Goal: Information Seeking & Learning: Compare options

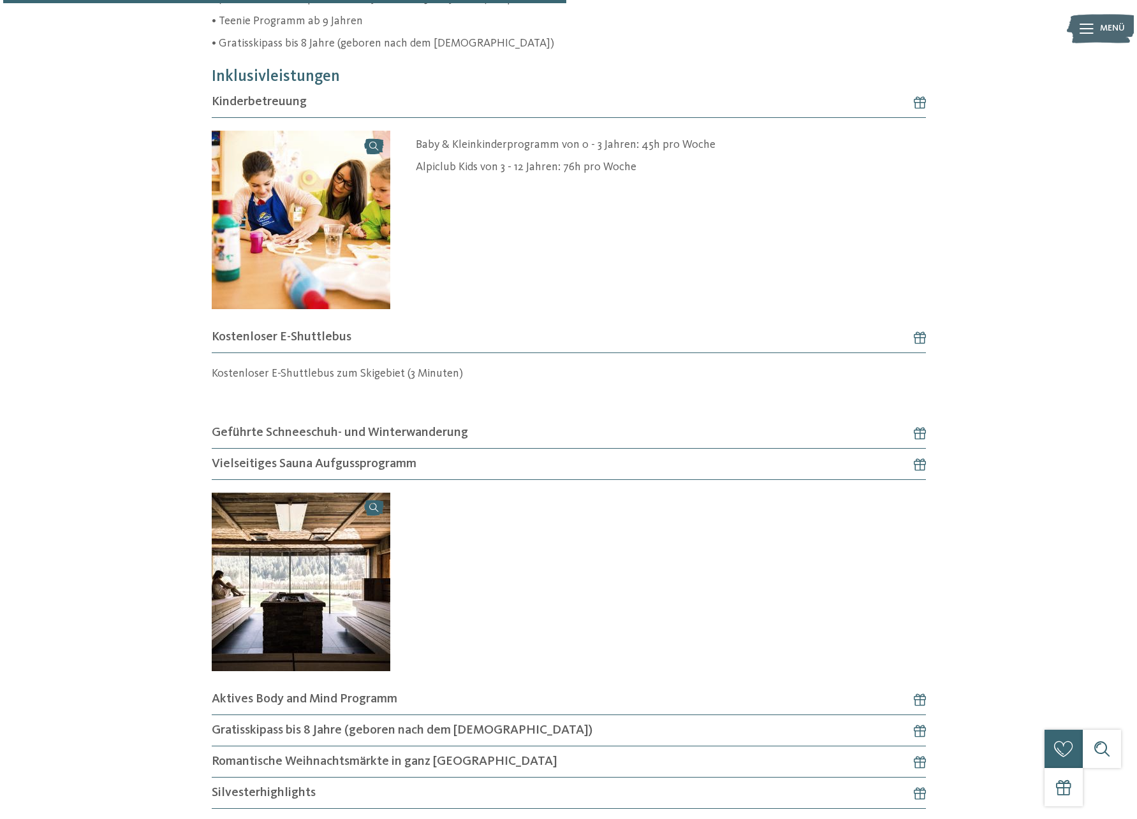
scroll to position [766, 0]
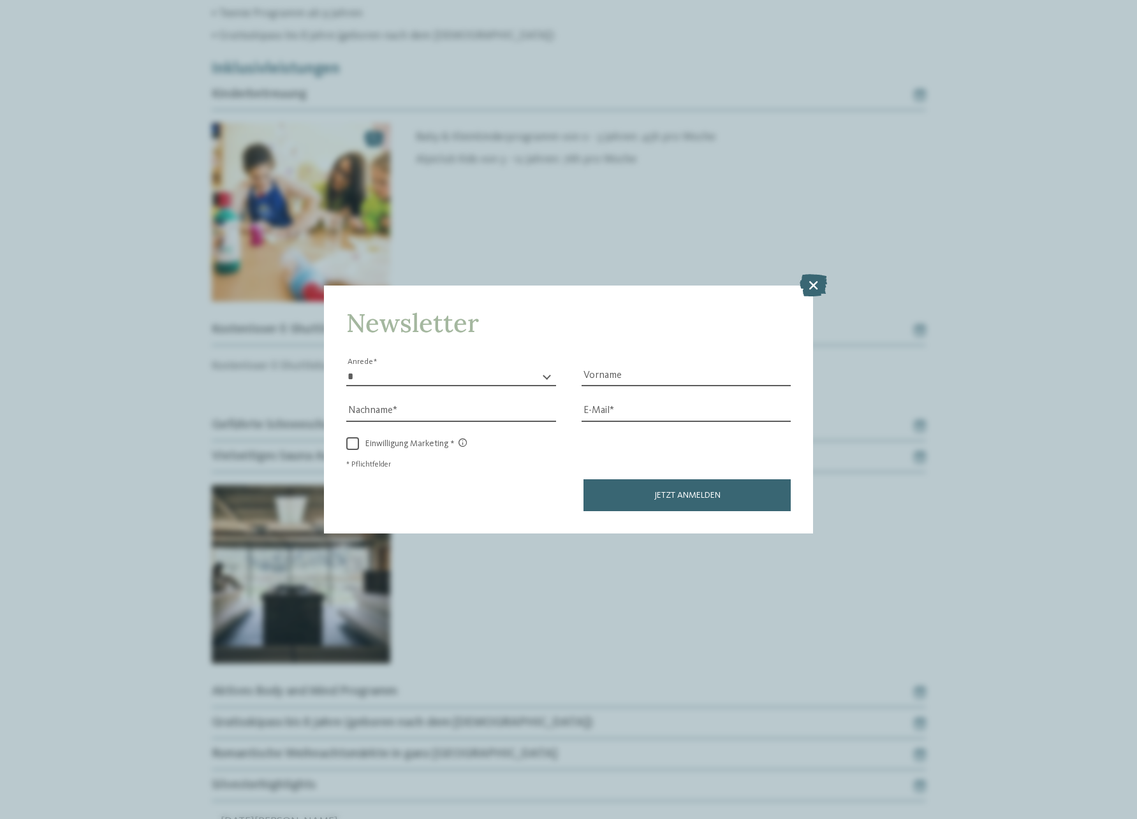
click at [816, 274] on icon at bounding box center [813, 285] width 27 height 22
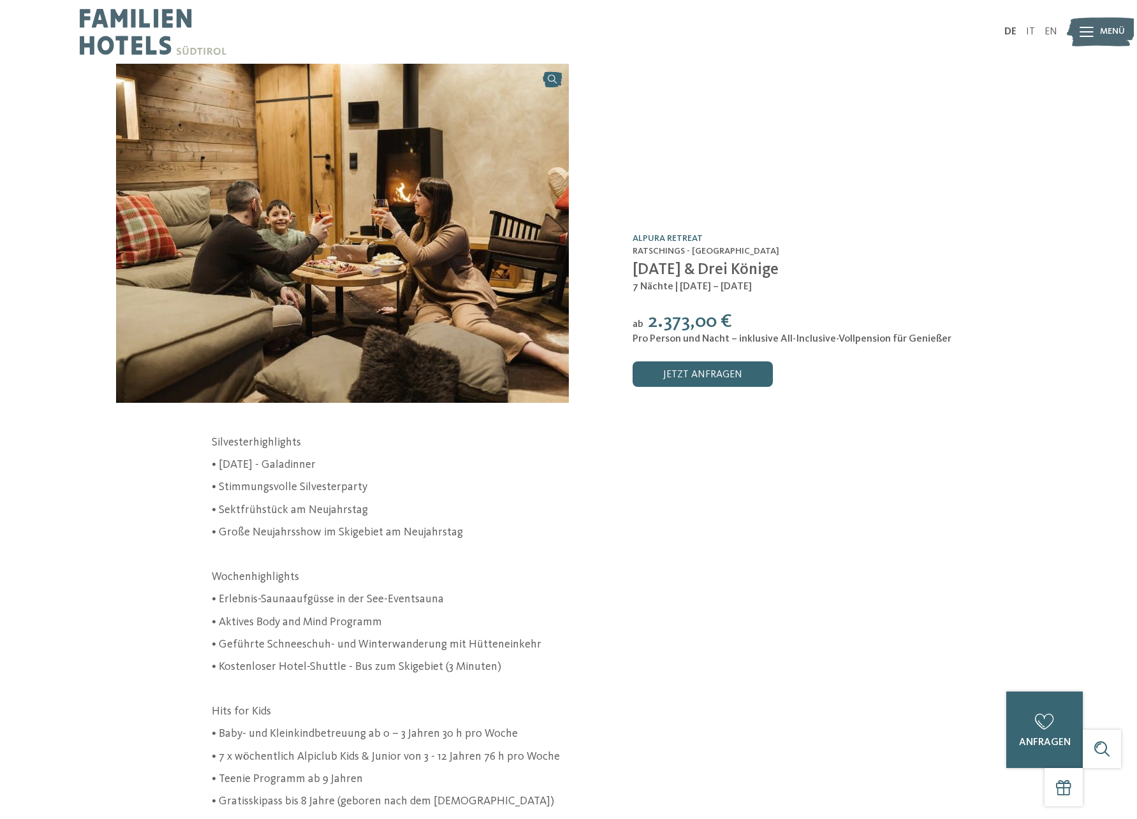
scroll to position [0, 0]
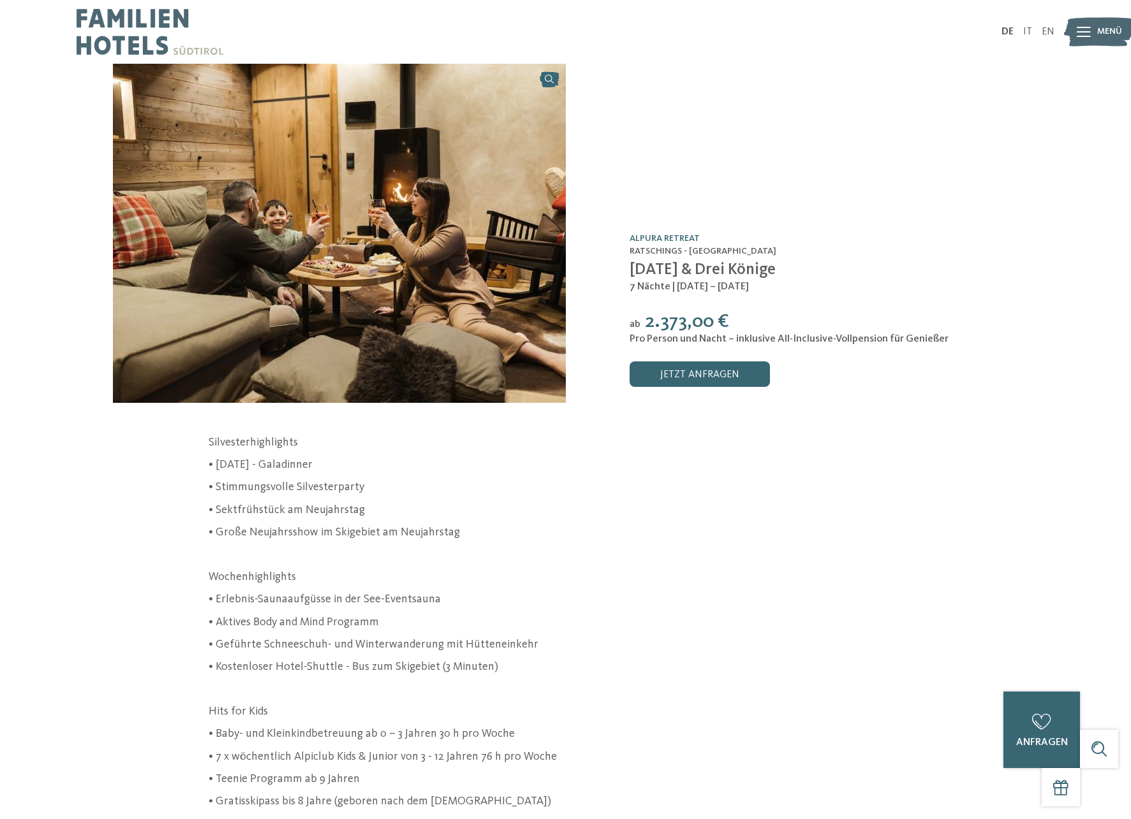
click at [1079, 33] on icon at bounding box center [1083, 32] width 14 height 10
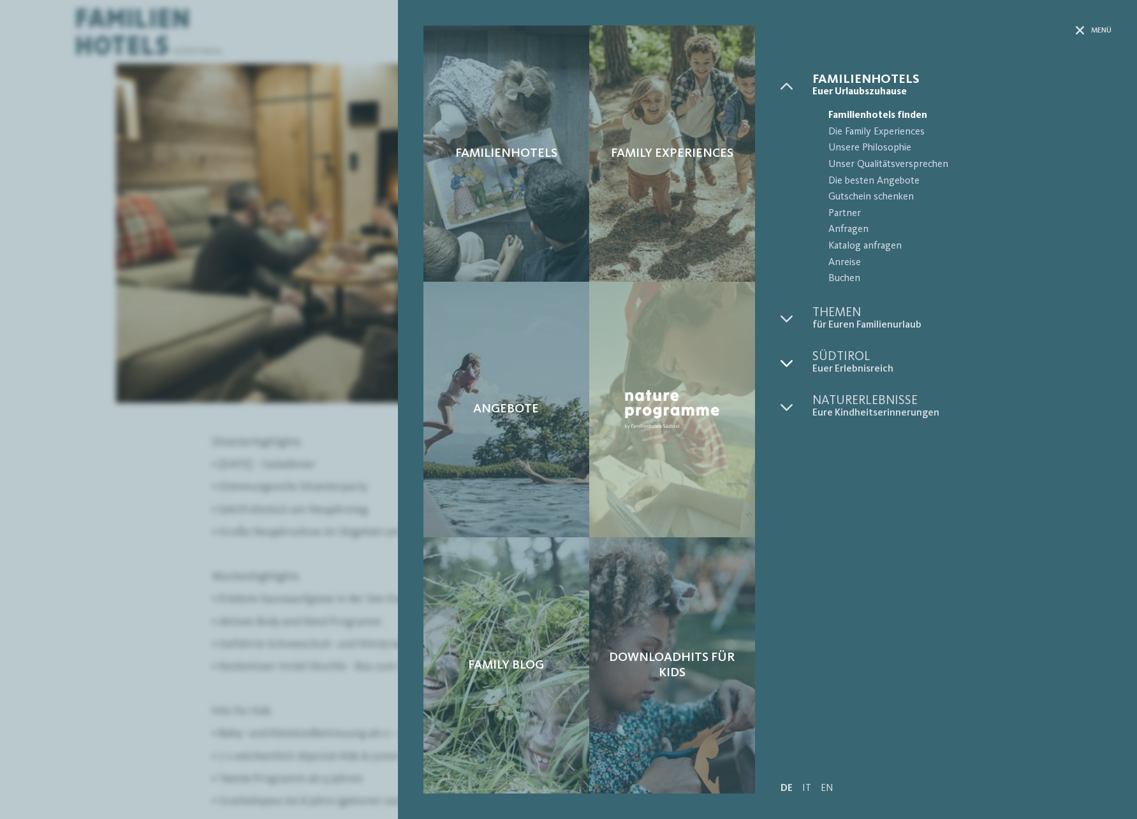
click at [787, 359] on icon at bounding box center [786, 363] width 13 height 13
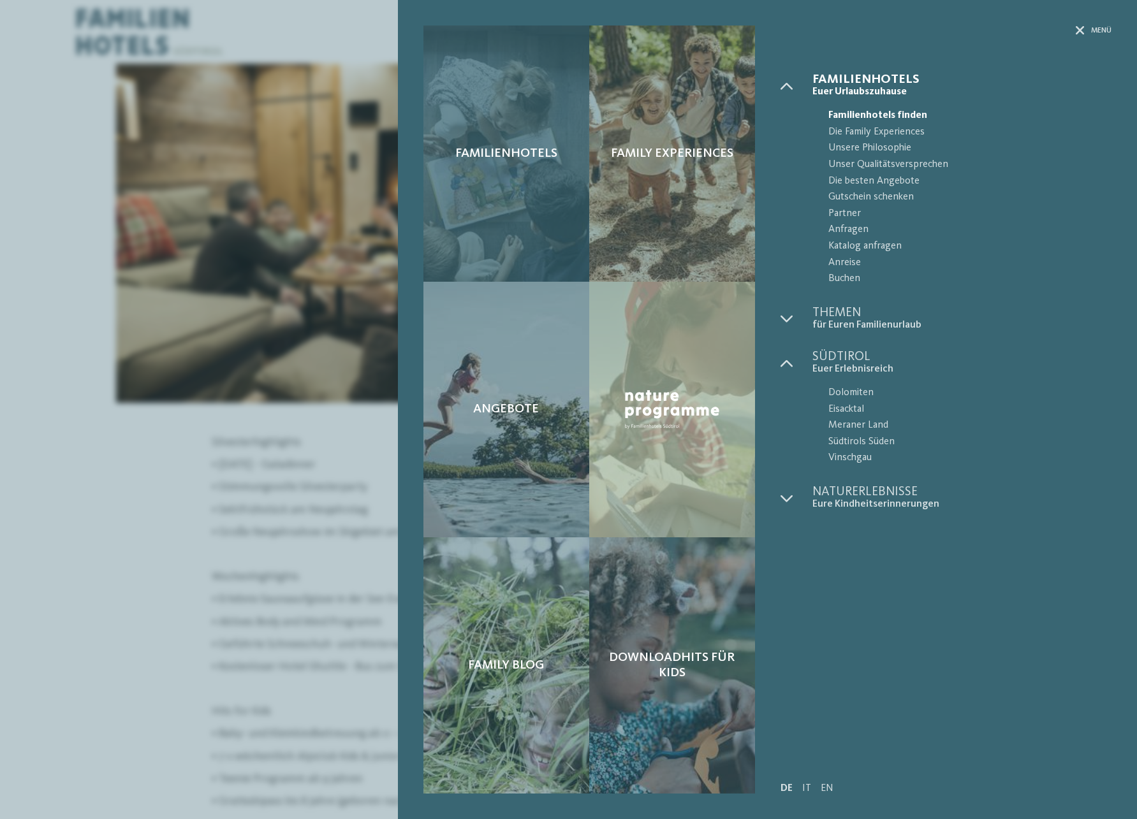
click at [536, 116] on div "Familienhotels" at bounding box center [506, 154] width 166 height 256
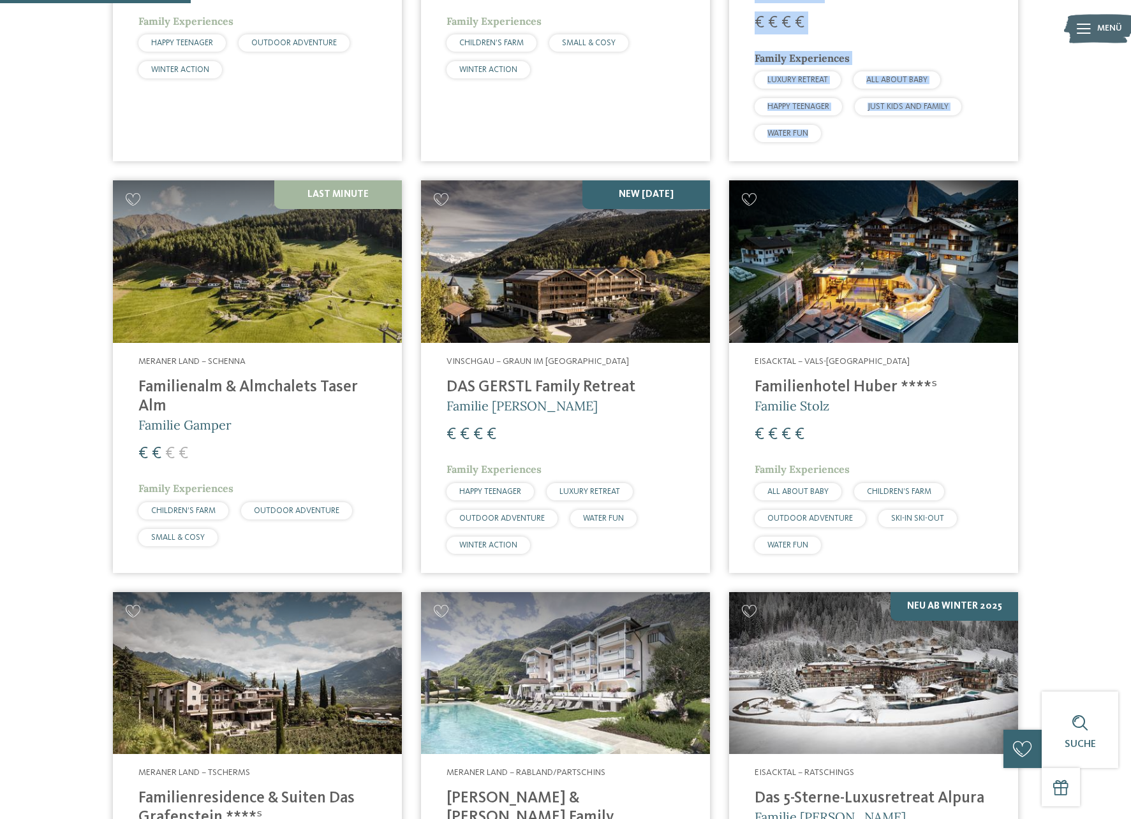
scroll to position [690, 0]
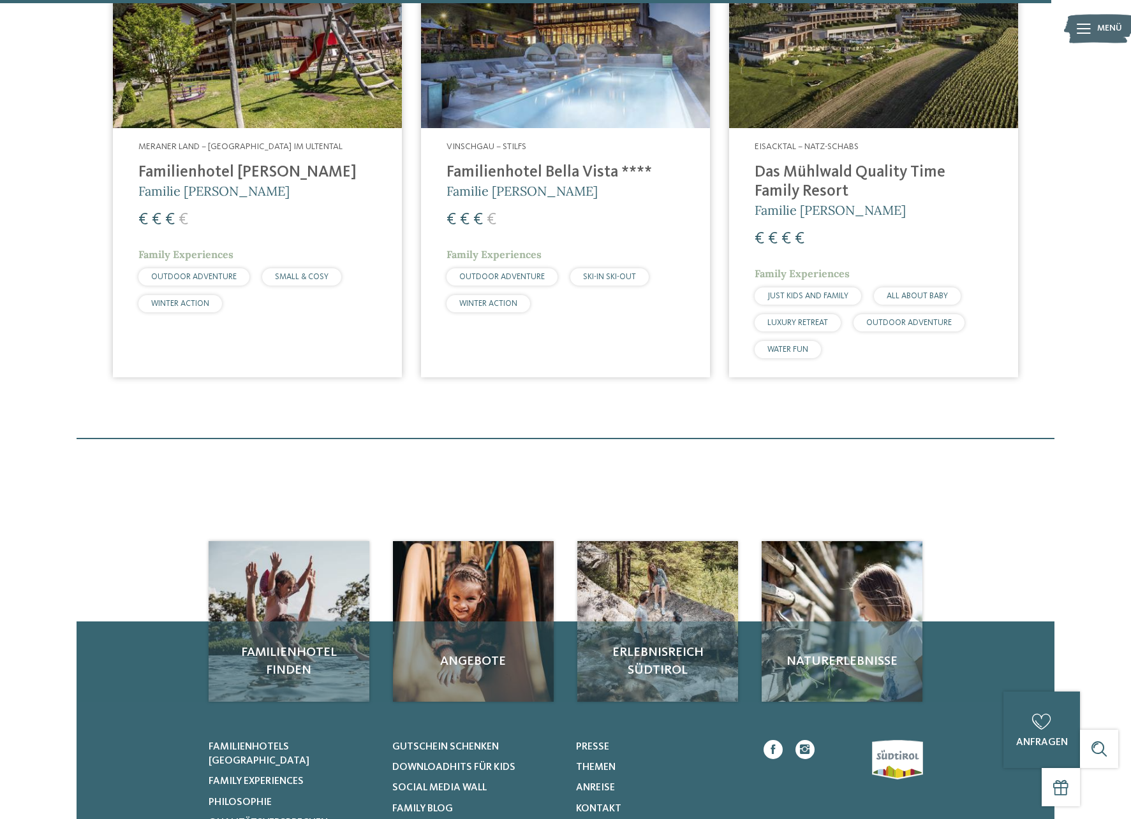
scroll to position [3812, 0]
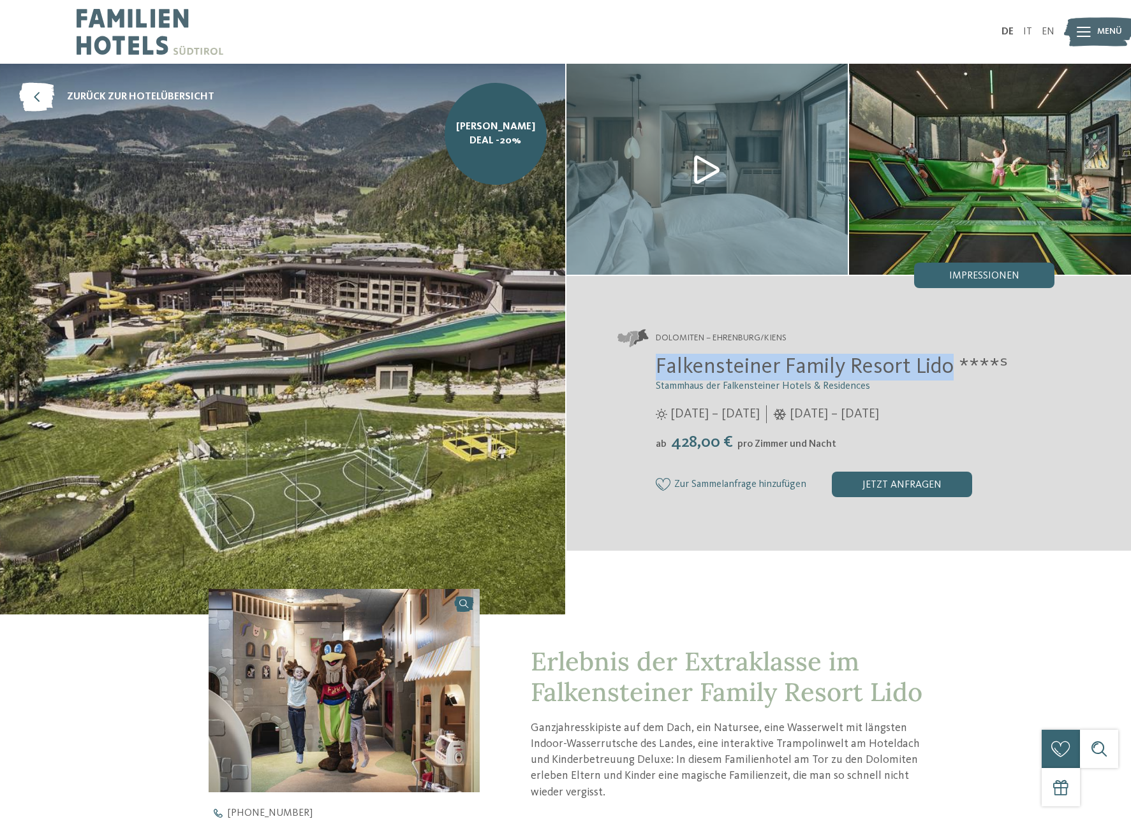
drag, startPoint x: 946, startPoint y: 367, endPoint x: 659, endPoint y: 369, distance: 286.9
click at [659, 369] on span "Falkensteiner Family Resort Lido ****ˢ" at bounding box center [831, 367] width 352 height 22
copy span "Falkensteiner Family Resort Lido"
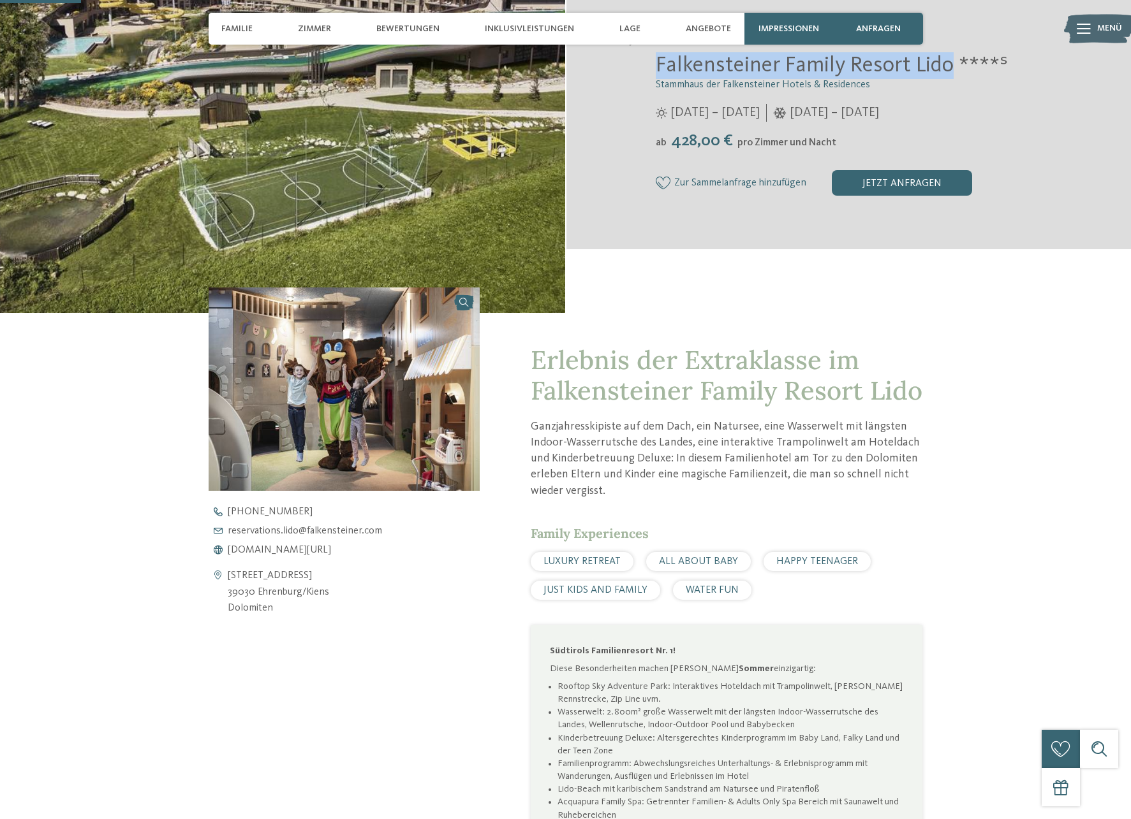
scroll to position [303, 0]
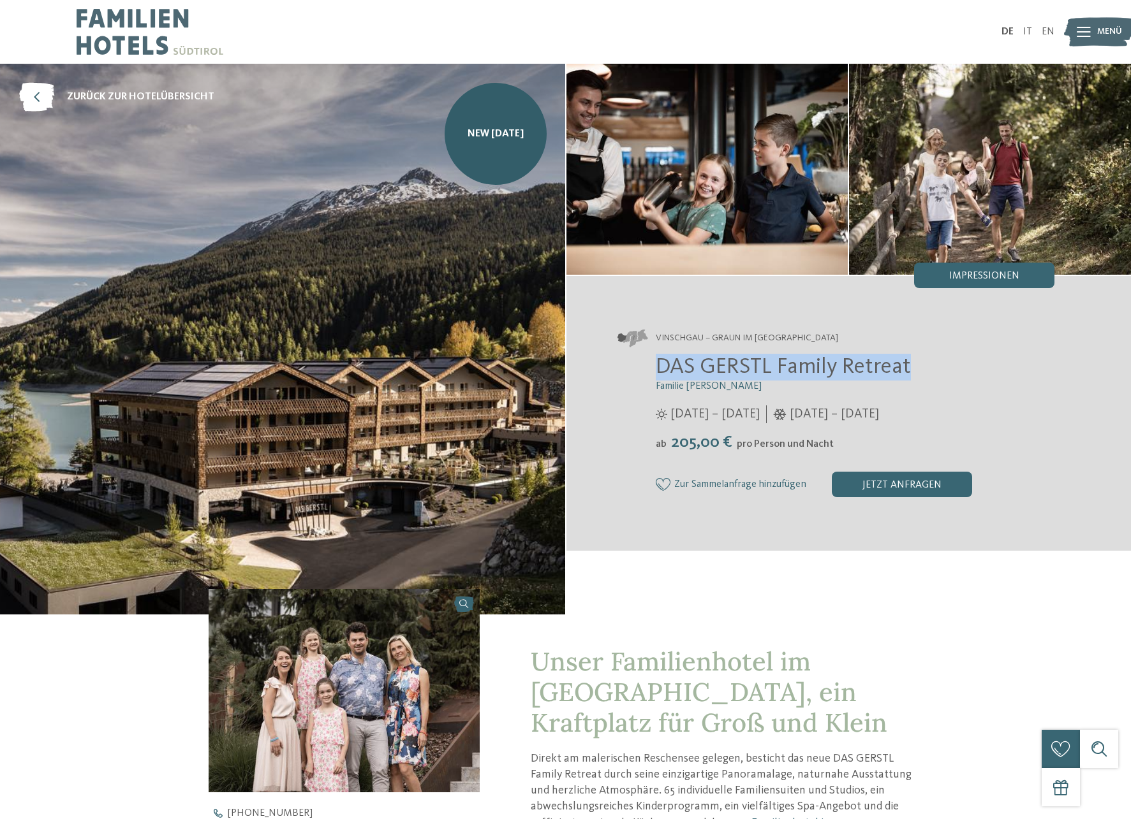
drag, startPoint x: 946, startPoint y: 367, endPoint x: 685, endPoint y: 371, distance: 261.5
click at [648, 372] on div "DAS GERSTL Family Retreat Familie Gerstl 16.05. – 09.11.2025 05.12.2025 – 12.04…" at bounding box center [835, 425] width 437 height 143
copy span "DAS GERSTL Family Retreat"
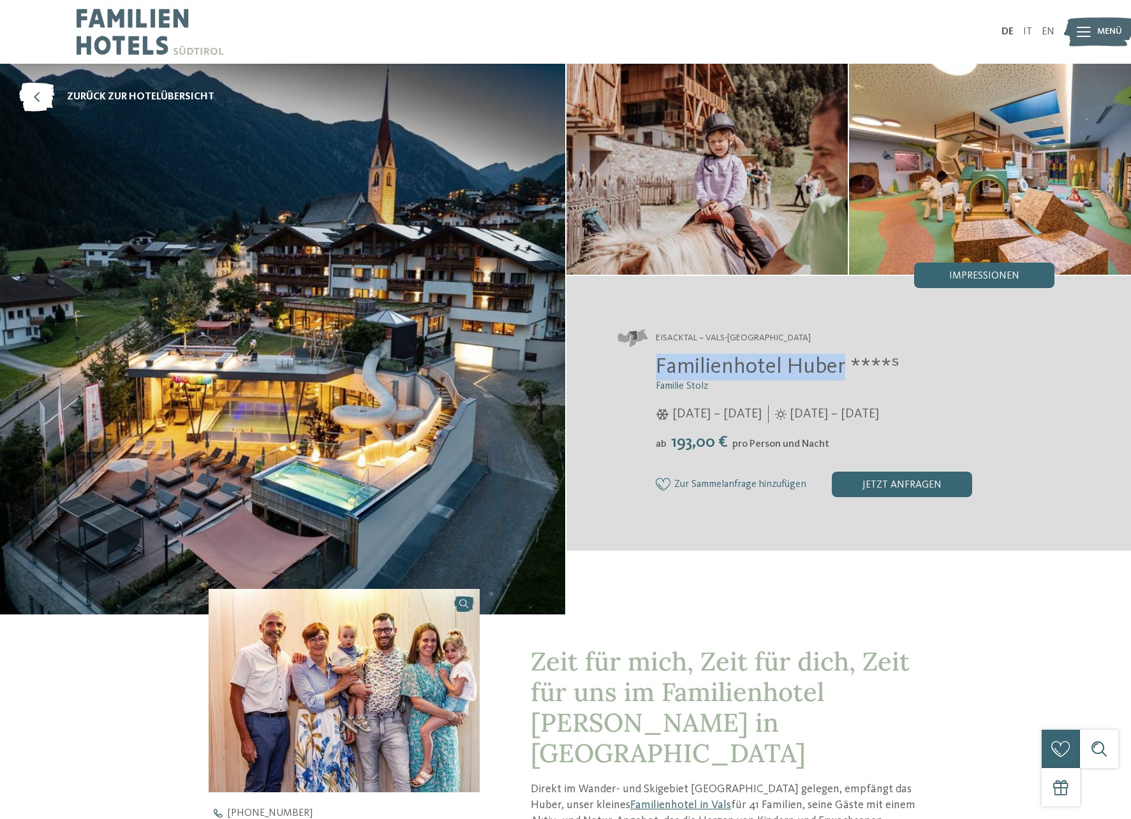
drag, startPoint x: 847, startPoint y: 365, endPoint x: 645, endPoint y: 358, distance: 201.6
click at [645, 362] on div "Familienhotel Huber ****ˢ Familie Stolz [DATE] – [DATE] [DATE] – [DATE]" at bounding box center [835, 425] width 437 height 143
copy span "Familienhotel [PERSON_NAME]"
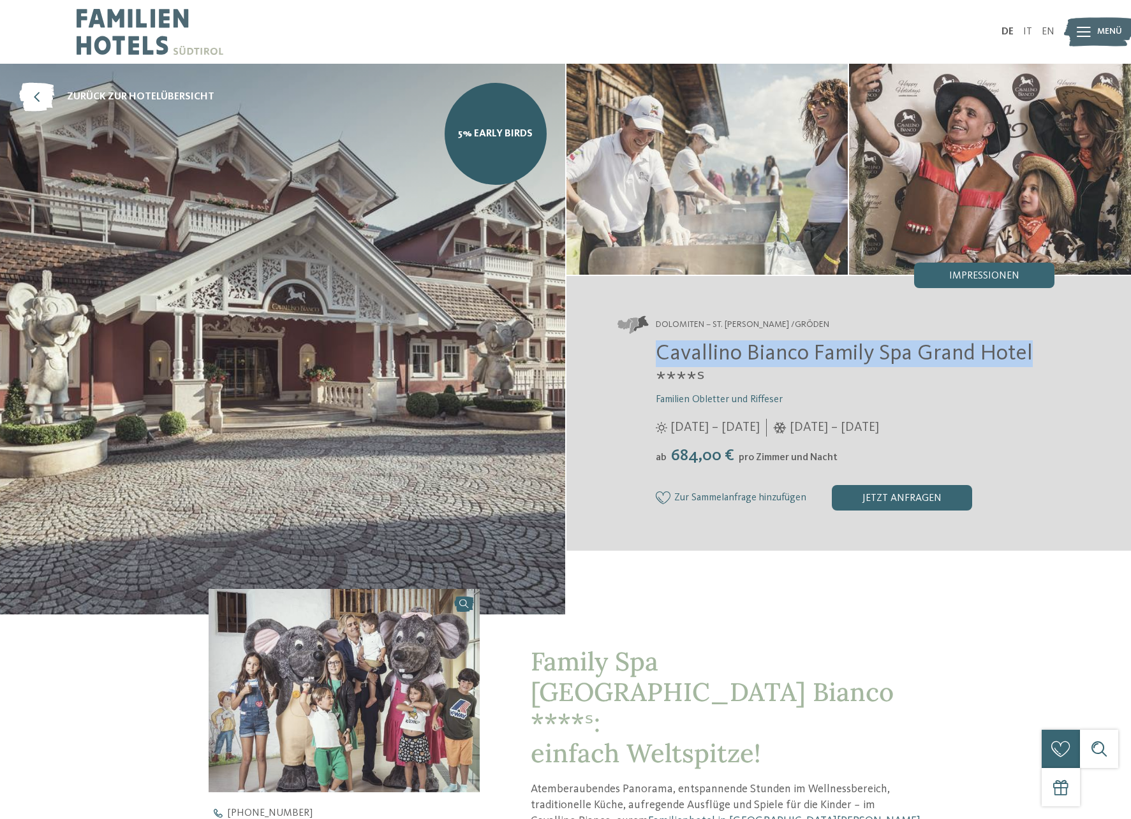
drag, startPoint x: 1018, startPoint y: 352, endPoint x: 652, endPoint y: 352, distance: 365.4
click at [653, 353] on div "Cavallino Bianco Family Spa Grand Hotel ****ˢ Familien Obletter und Riffeser [D…" at bounding box center [835, 425] width 437 height 170
copy span "Cavallino Bianco Family Spa [GEOGRAPHIC_DATA]"
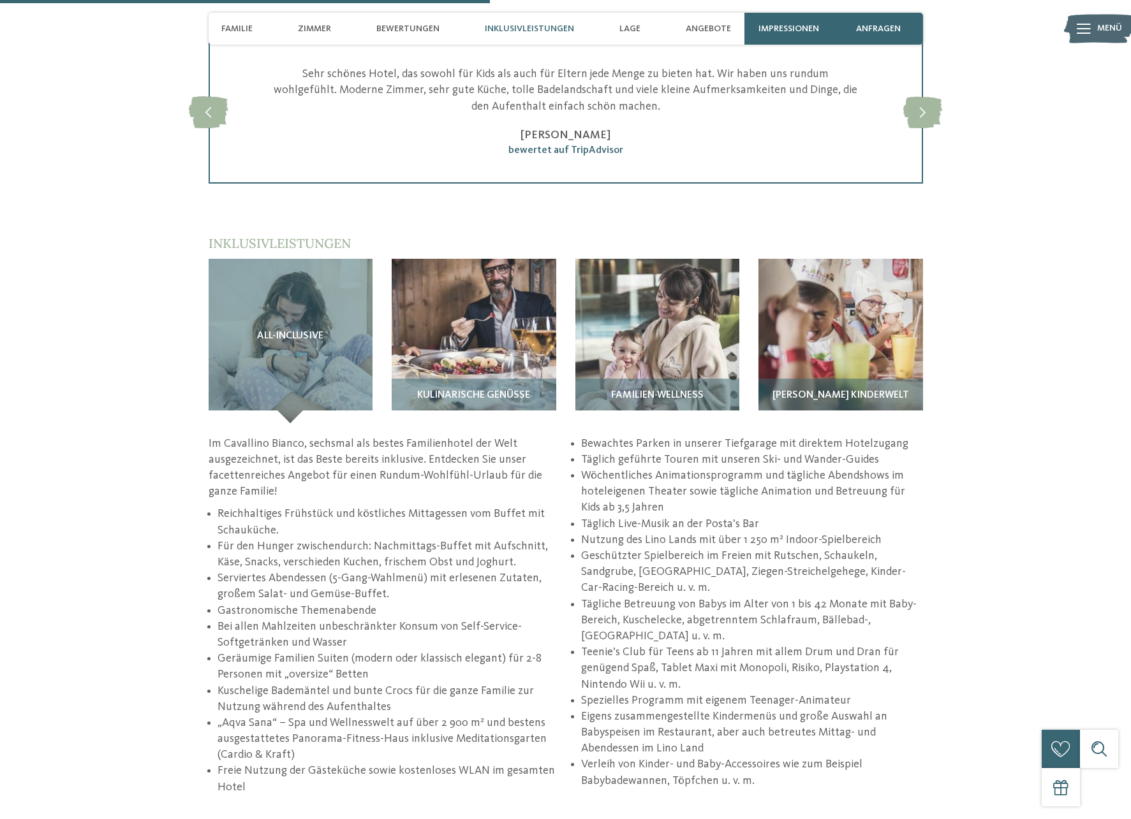
scroll to position [1894, 0]
